Goal: Transaction & Acquisition: Purchase product/service

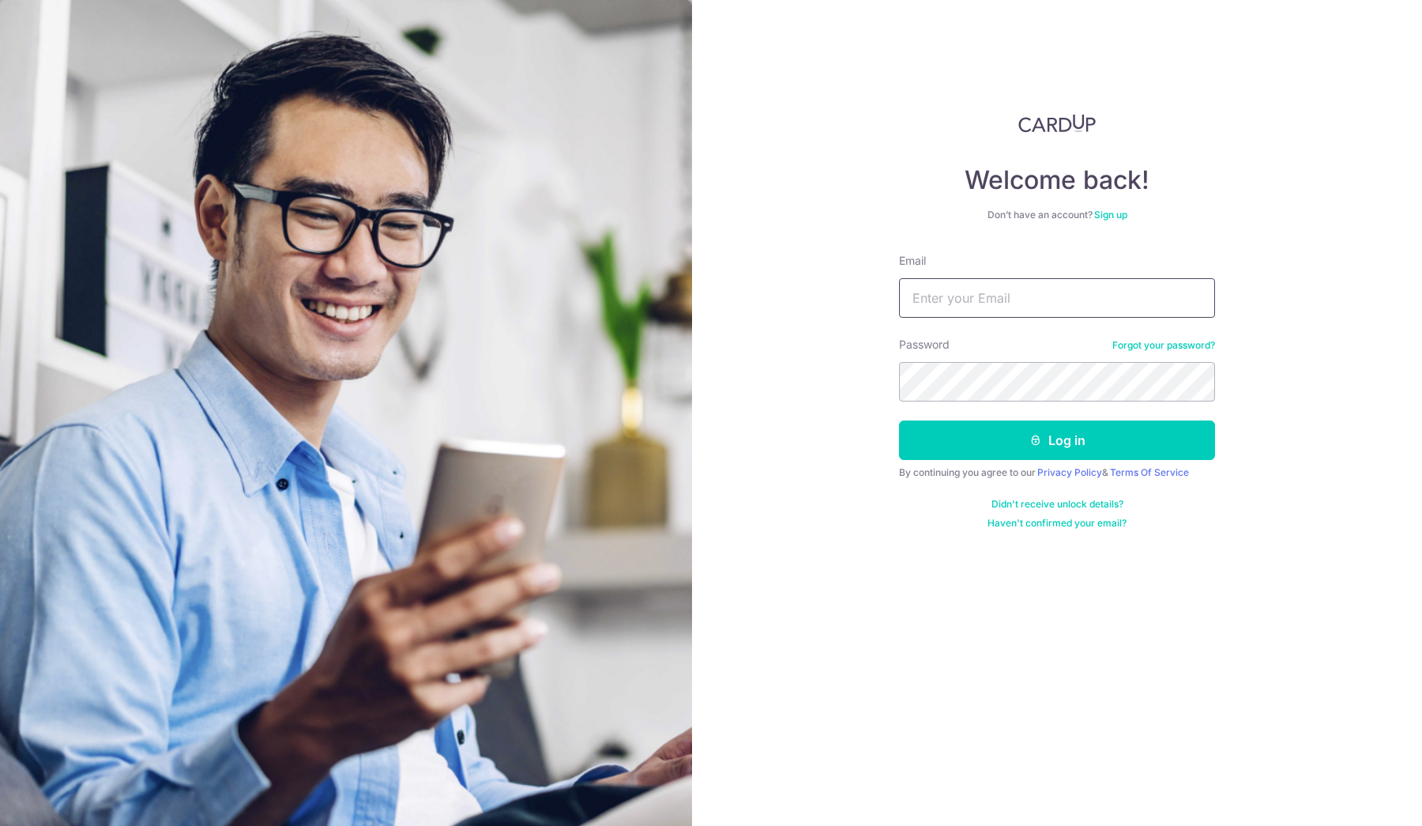
click at [1041, 298] on input "Email" at bounding box center [1057, 298] width 316 height 40
type input "[PERSON_NAME][EMAIL_ADDRESS][DOMAIN_NAME]"
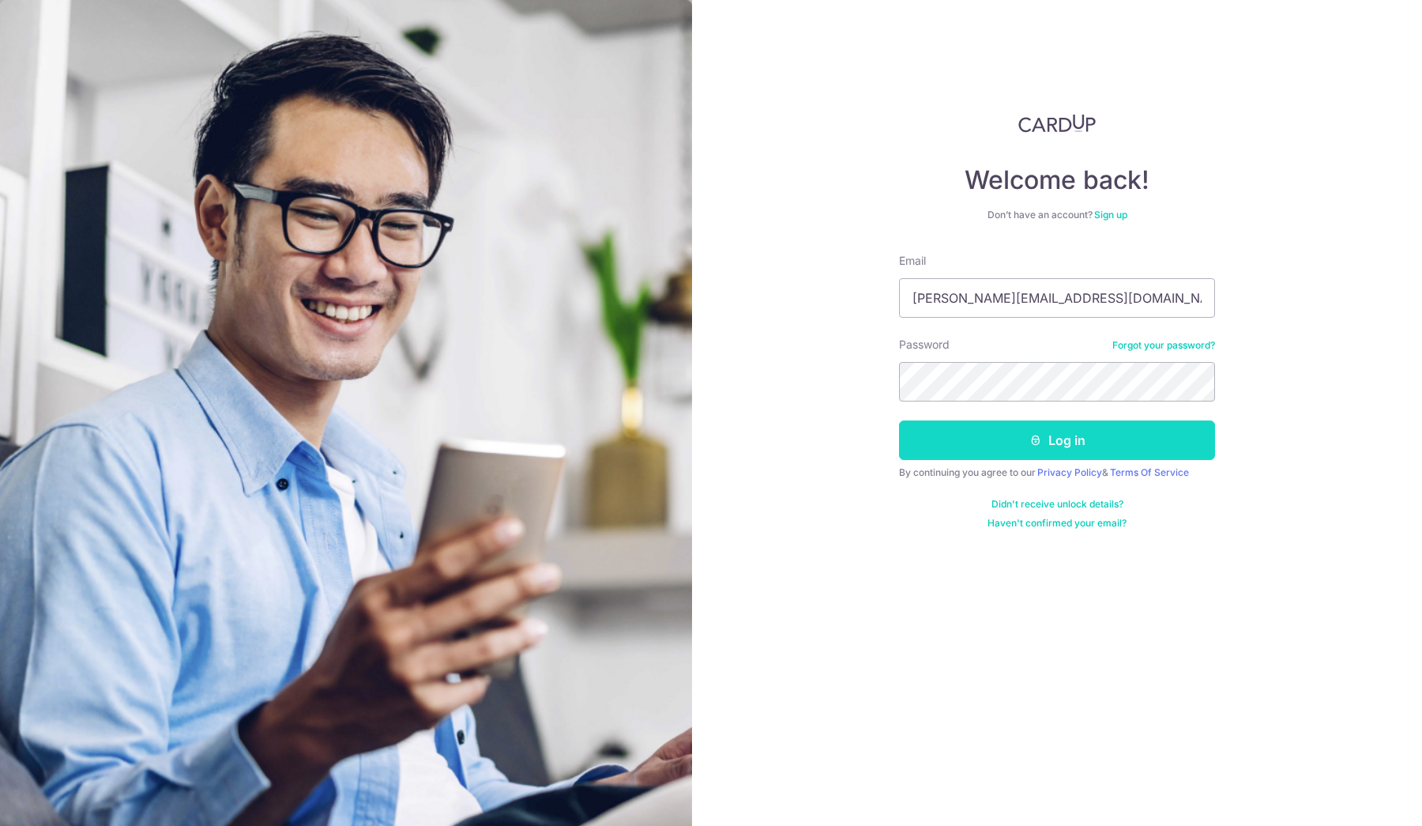
click at [1085, 447] on button "Log in" at bounding box center [1057, 440] width 316 height 40
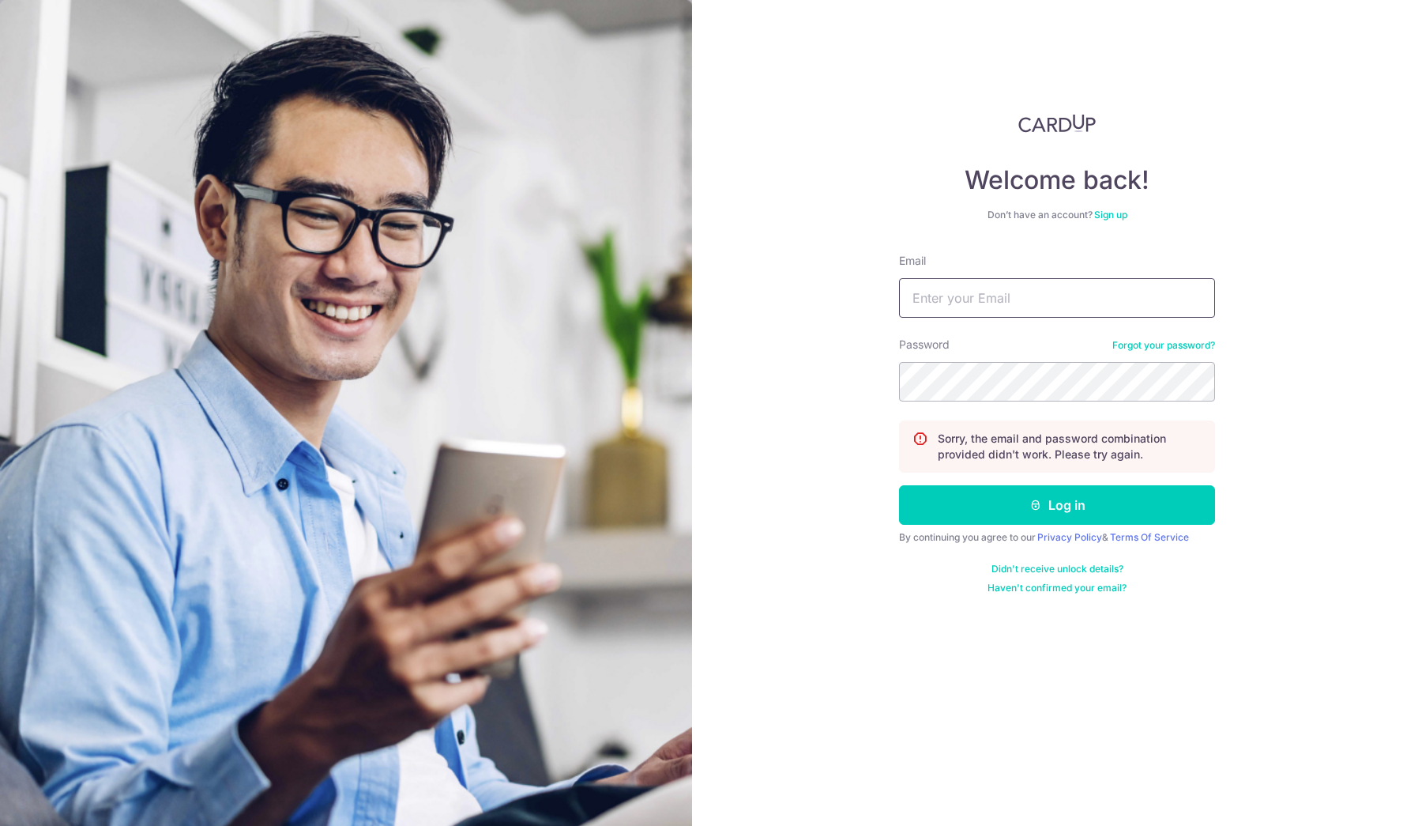
click at [984, 300] on input "Email" at bounding box center [1057, 298] width 316 height 40
type input "[PERSON_NAME][EMAIL_ADDRESS][DOMAIN_NAME]"
click at [899, 485] on button "Log in" at bounding box center [1057, 505] width 316 height 40
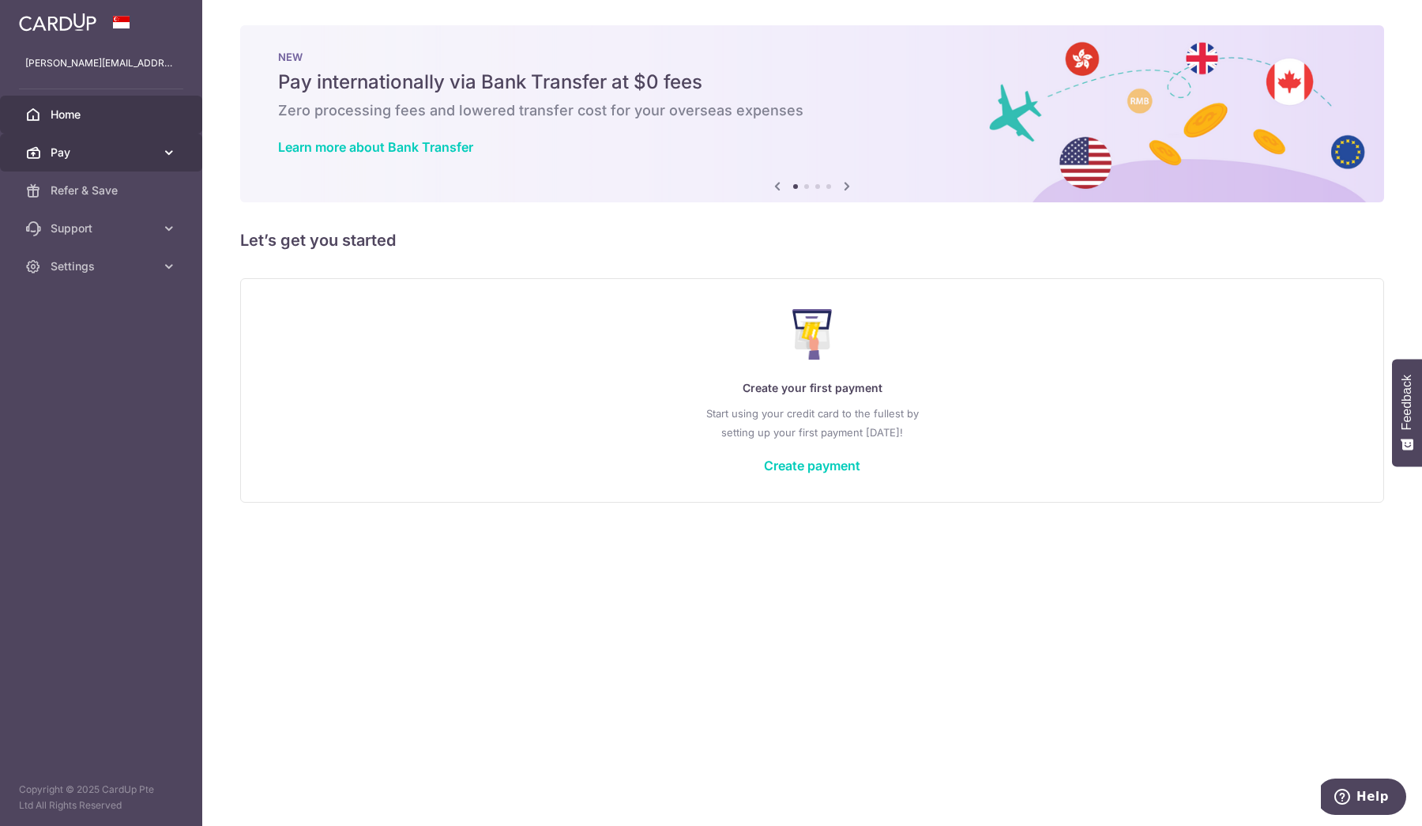
click at [165, 144] on link "Pay" at bounding box center [101, 153] width 202 height 38
click at [169, 152] on icon at bounding box center [169, 153] width 16 height 16
click at [806, 465] on link "Create payment" at bounding box center [812, 466] width 96 height 16
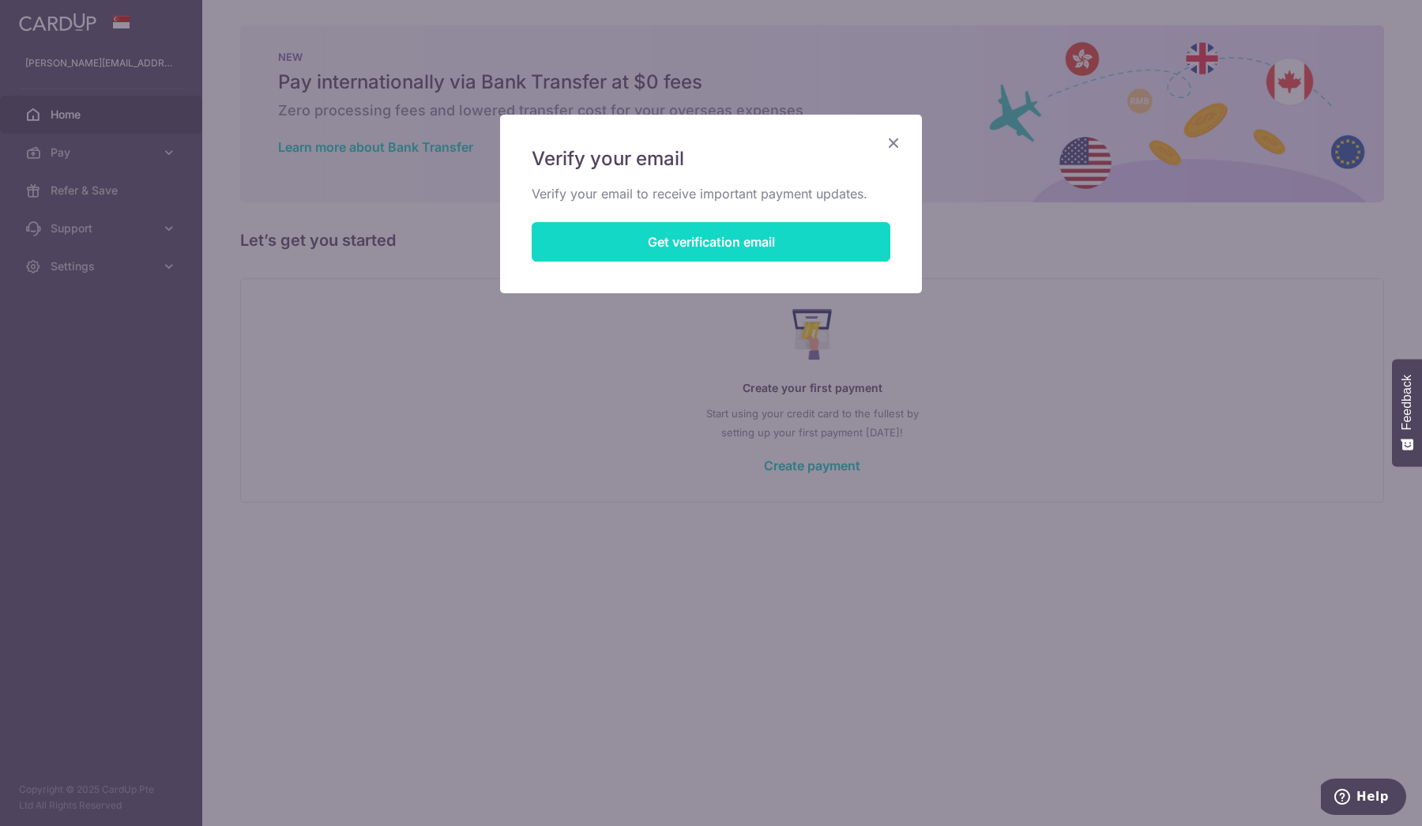
click at [737, 244] on button "Get verification email" at bounding box center [711, 242] width 359 height 40
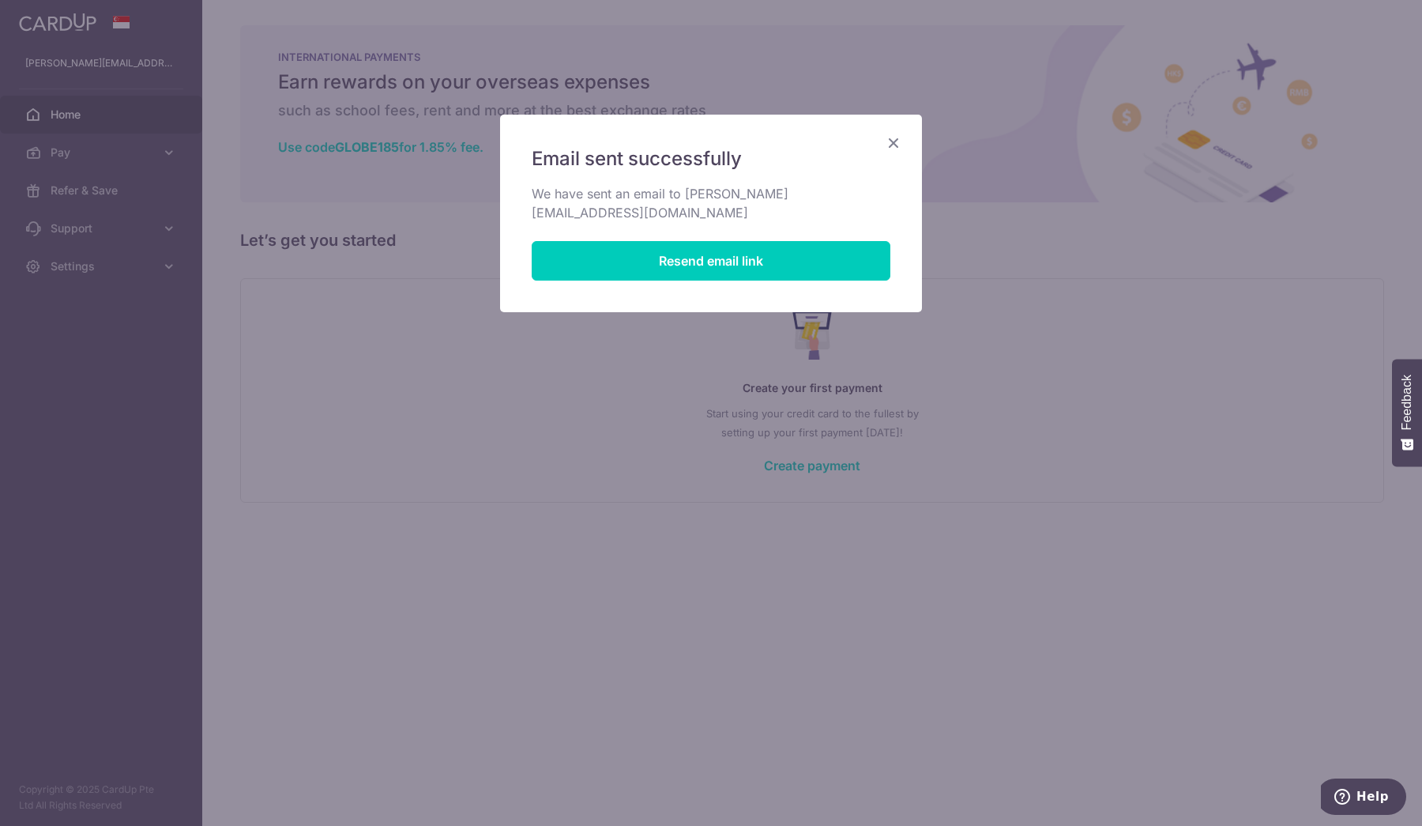
click at [896, 143] on icon "Close" at bounding box center [893, 143] width 19 height 20
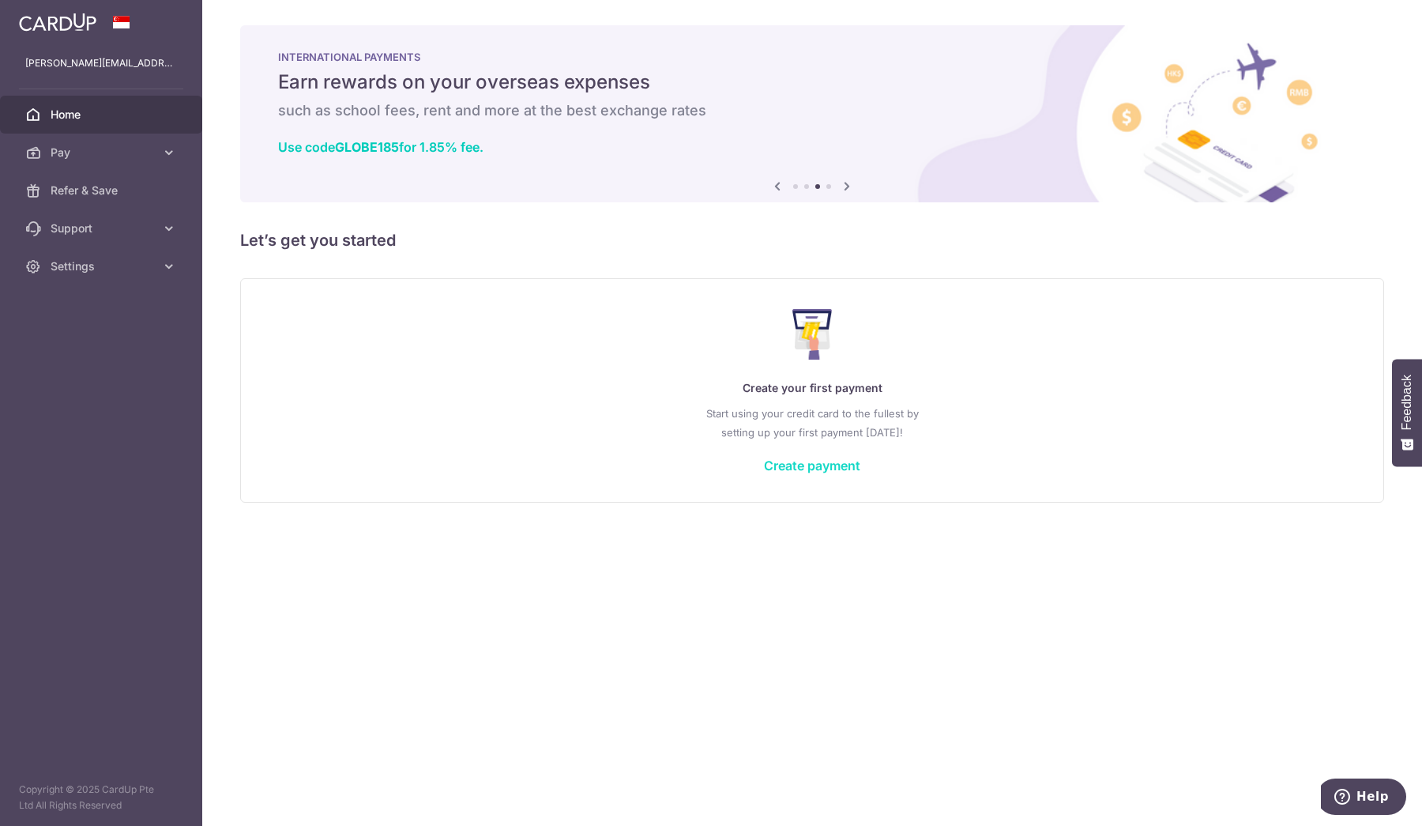
click at [808, 467] on link "Create payment" at bounding box center [812, 466] width 96 height 16
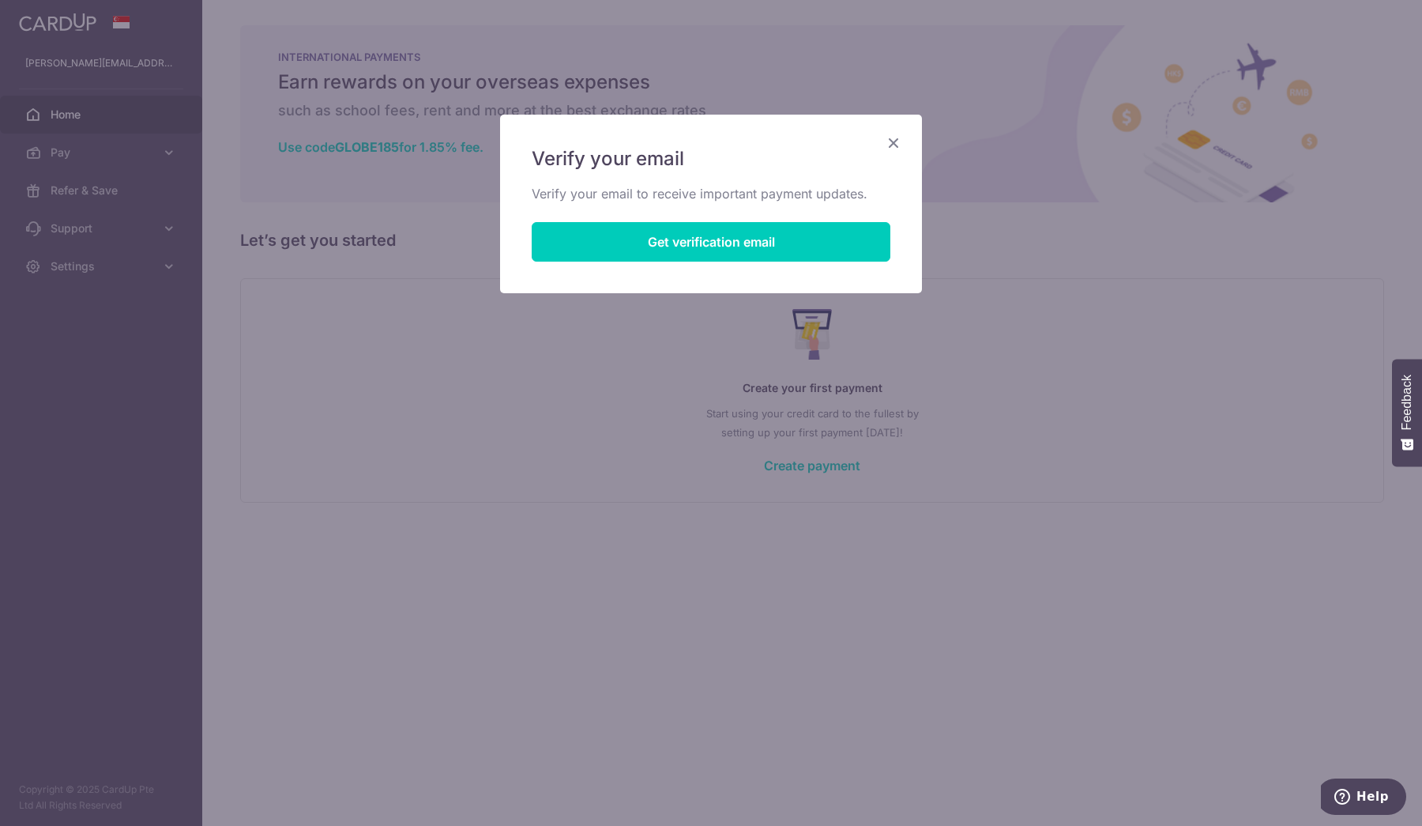
click at [892, 144] on icon "Close" at bounding box center [893, 143] width 19 height 20
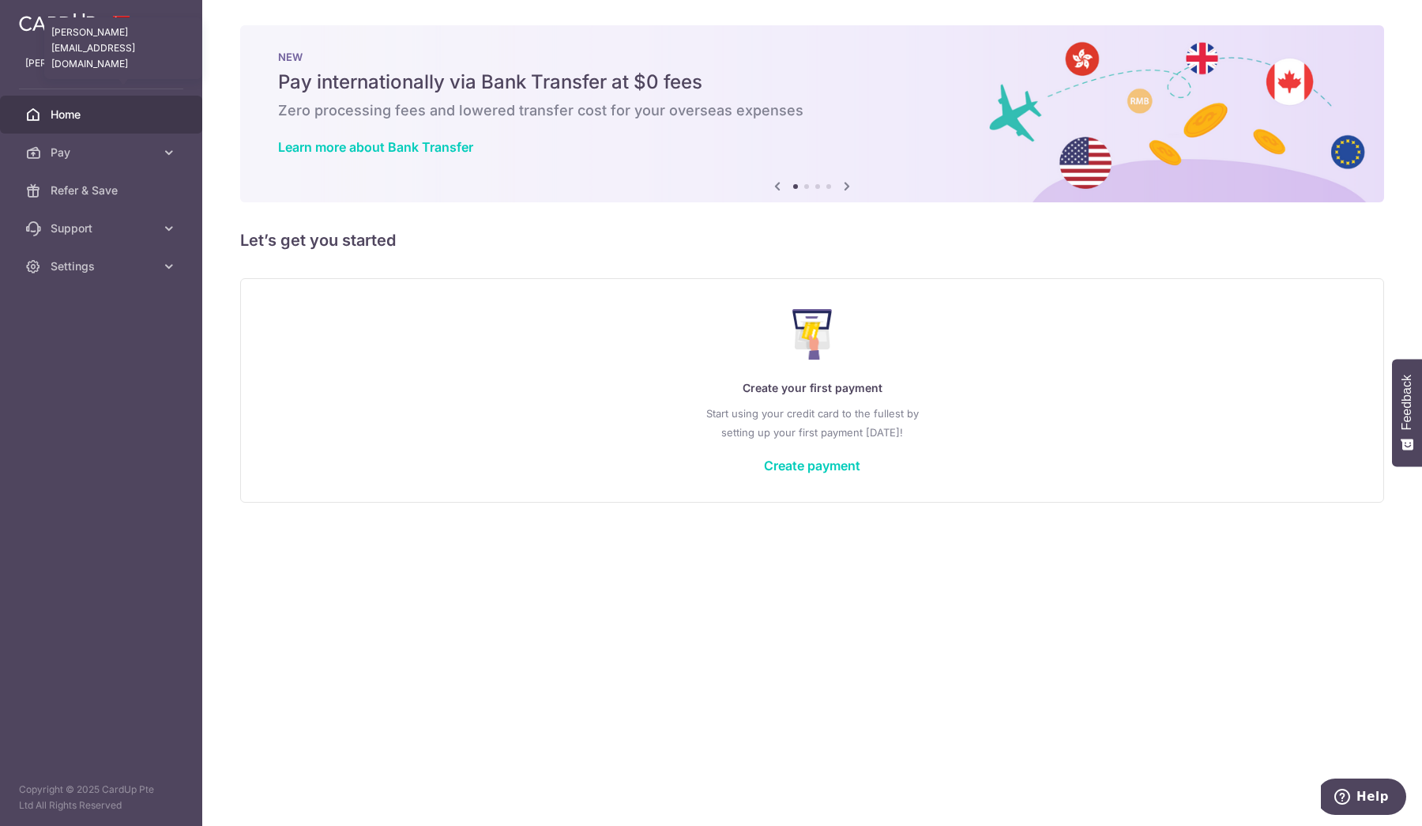
click at [104, 59] on p "[PERSON_NAME][EMAIL_ADDRESS][DOMAIN_NAME]" at bounding box center [101, 63] width 152 height 16
click at [133, 81] on div "[PERSON_NAME][EMAIL_ADDRESS][DOMAIN_NAME]" at bounding box center [101, 63] width 202 height 38
